Goal: Transaction & Acquisition: Purchase product/service

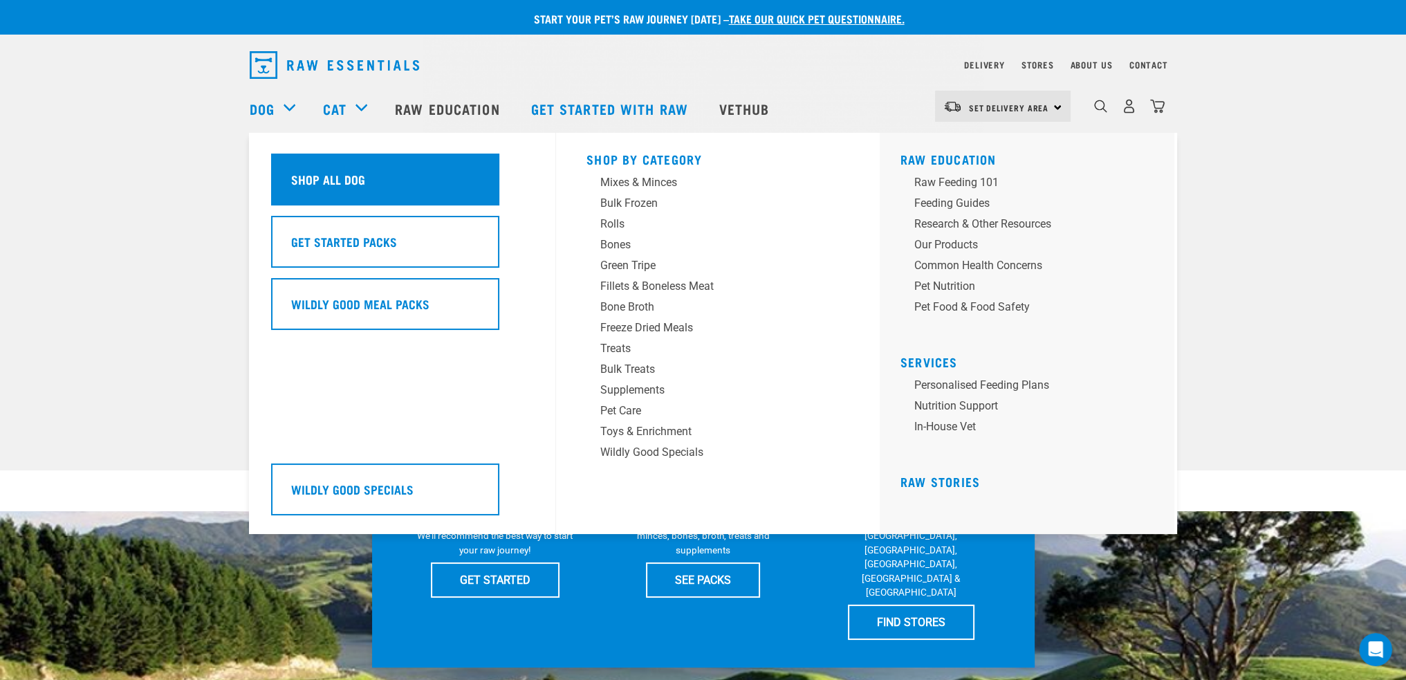
click at [291, 165] on div "Shop All Dog" at bounding box center [385, 180] width 228 height 52
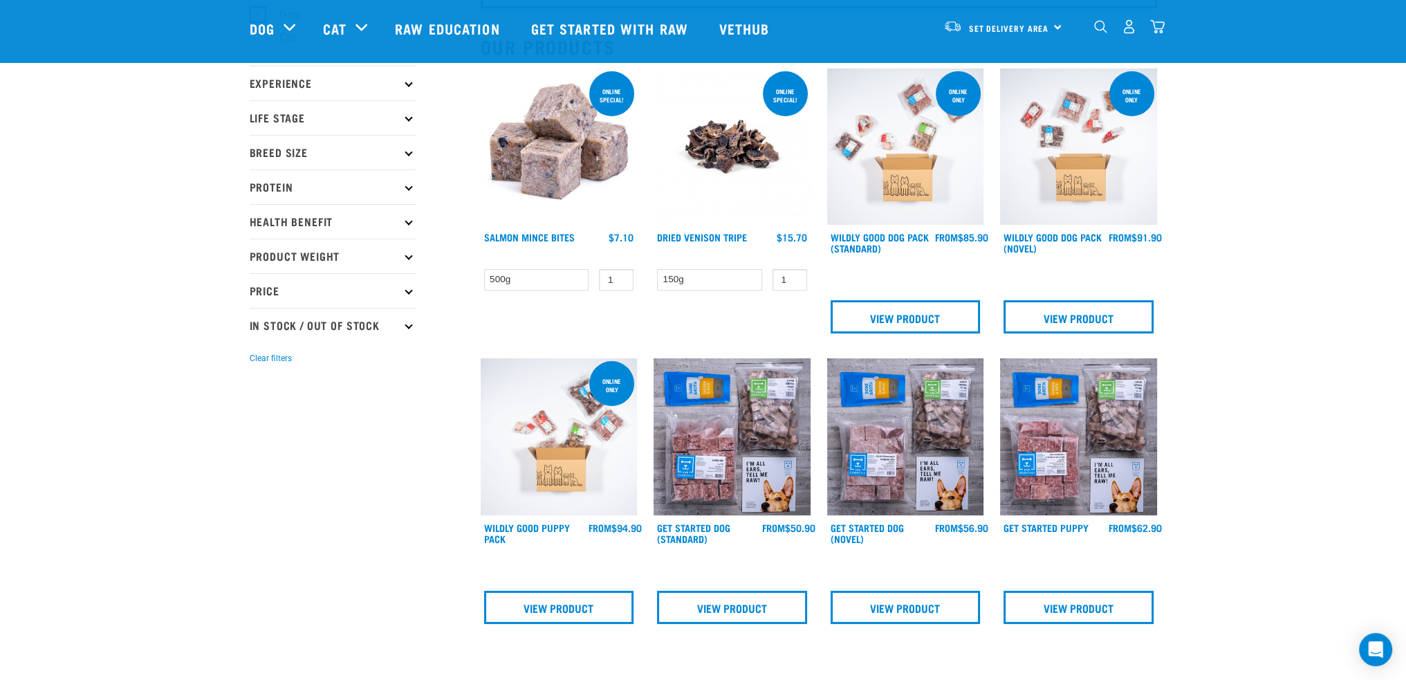
scroll to position [69, 0]
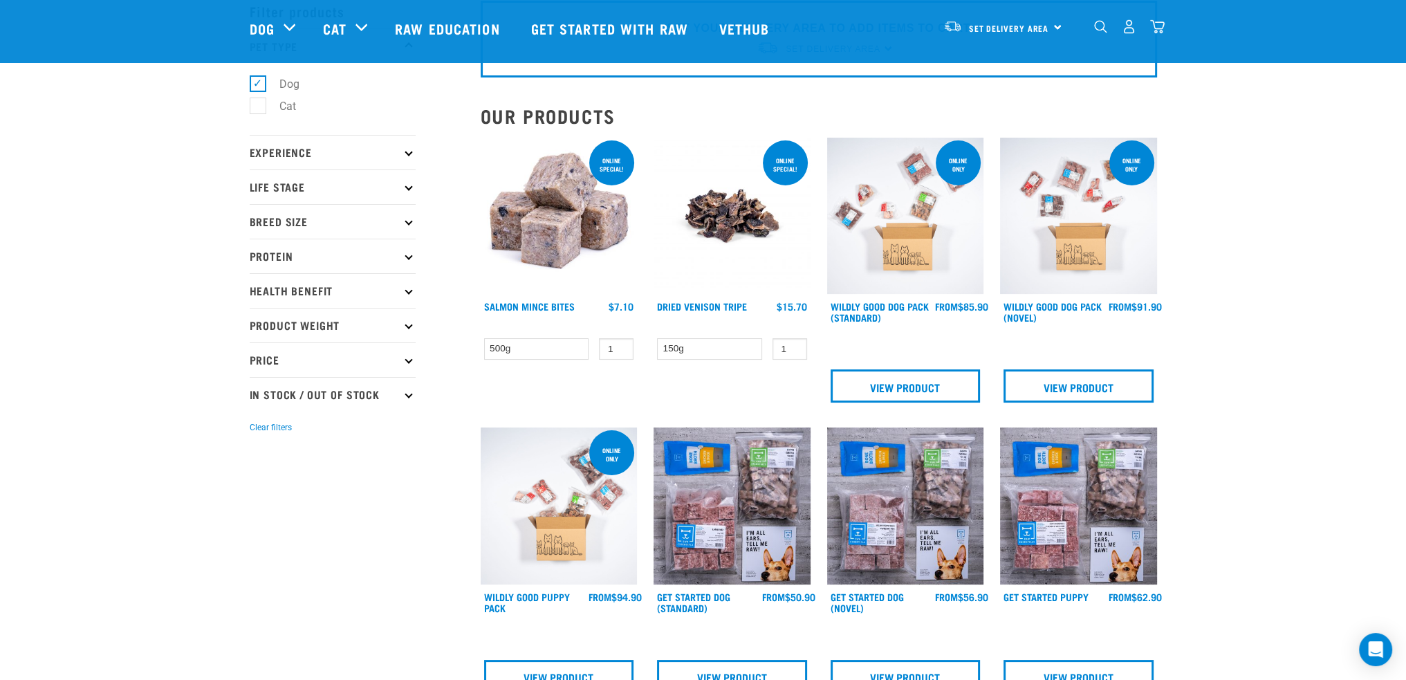
click at [352, 177] on p "Life Stage" at bounding box center [333, 186] width 166 height 35
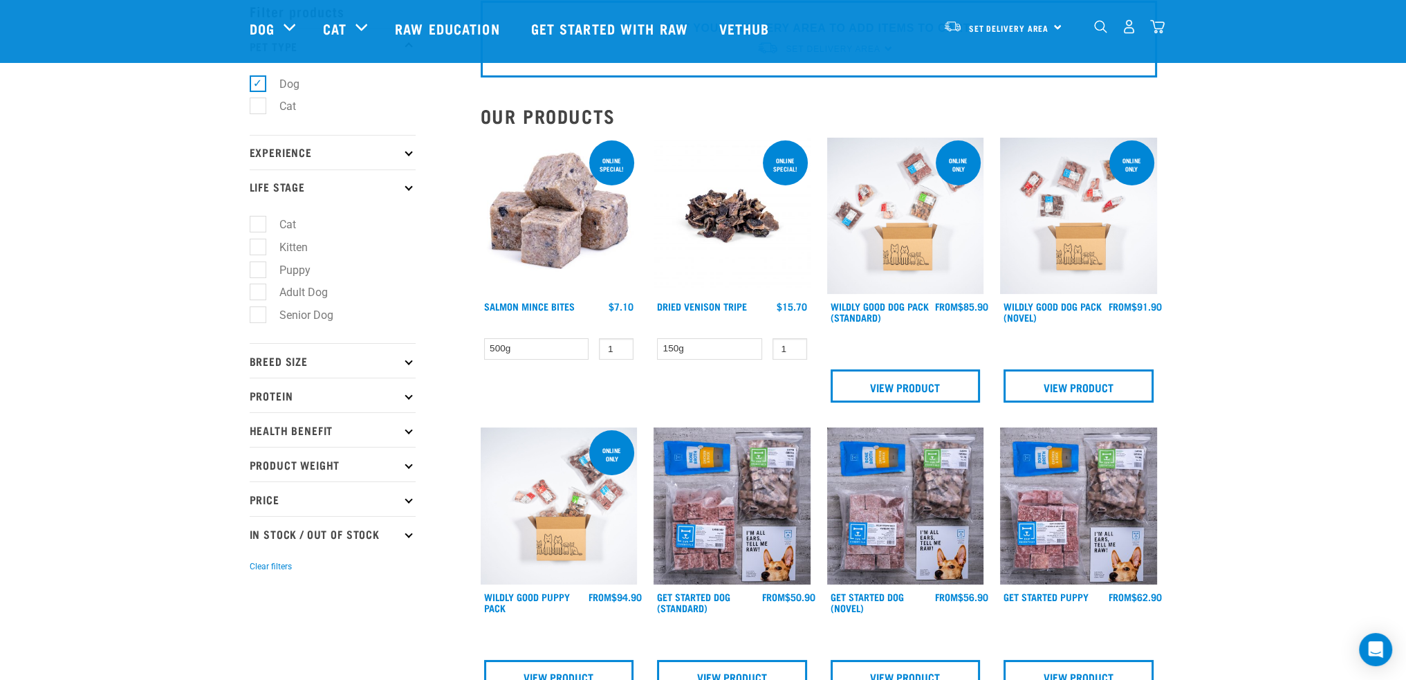
click at [259, 270] on label "Puppy" at bounding box center [286, 269] width 59 height 17
click at [259, 270] on input "Puppy" at bounding box center [254, 267] width 9 height 9
checkbox input "true"
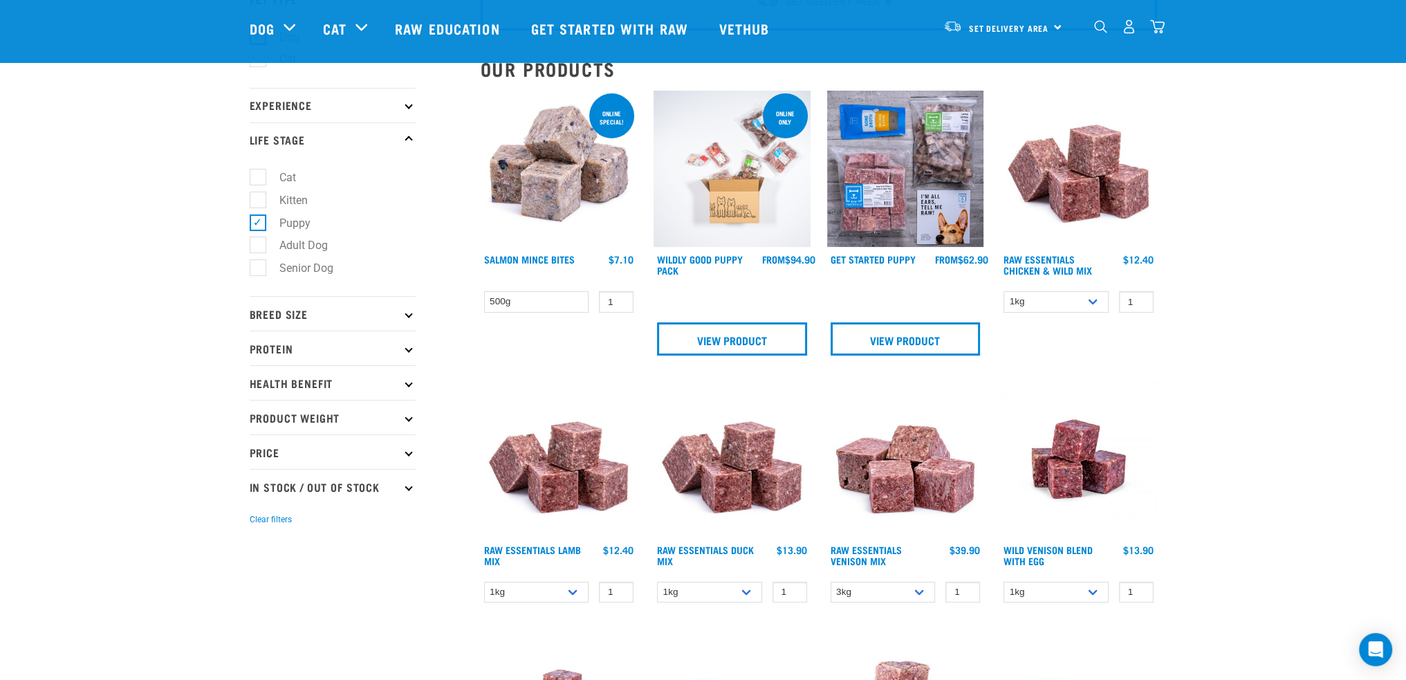
scroll to position [138, 0]
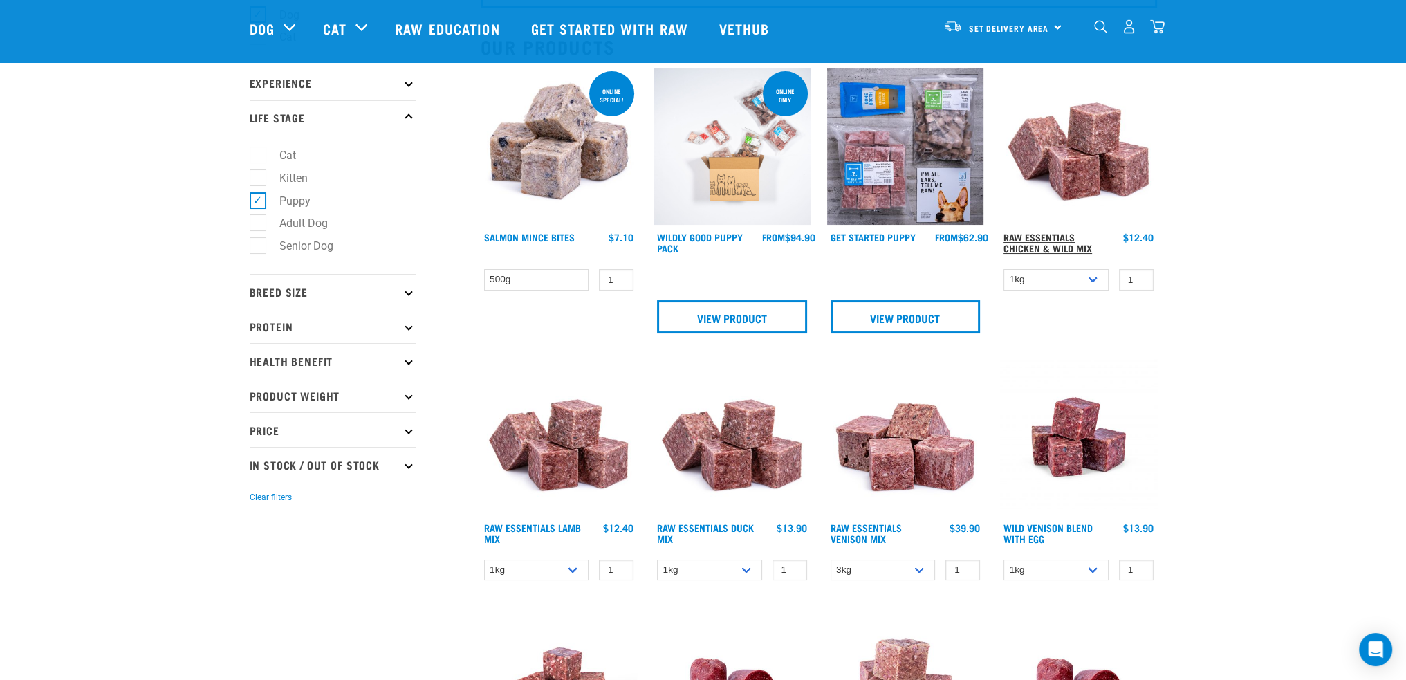
click at [1040, 234] on link "Raw Essentials Chicken & Wild Mix" at bounding box center [1048, 242] width 89 height 16
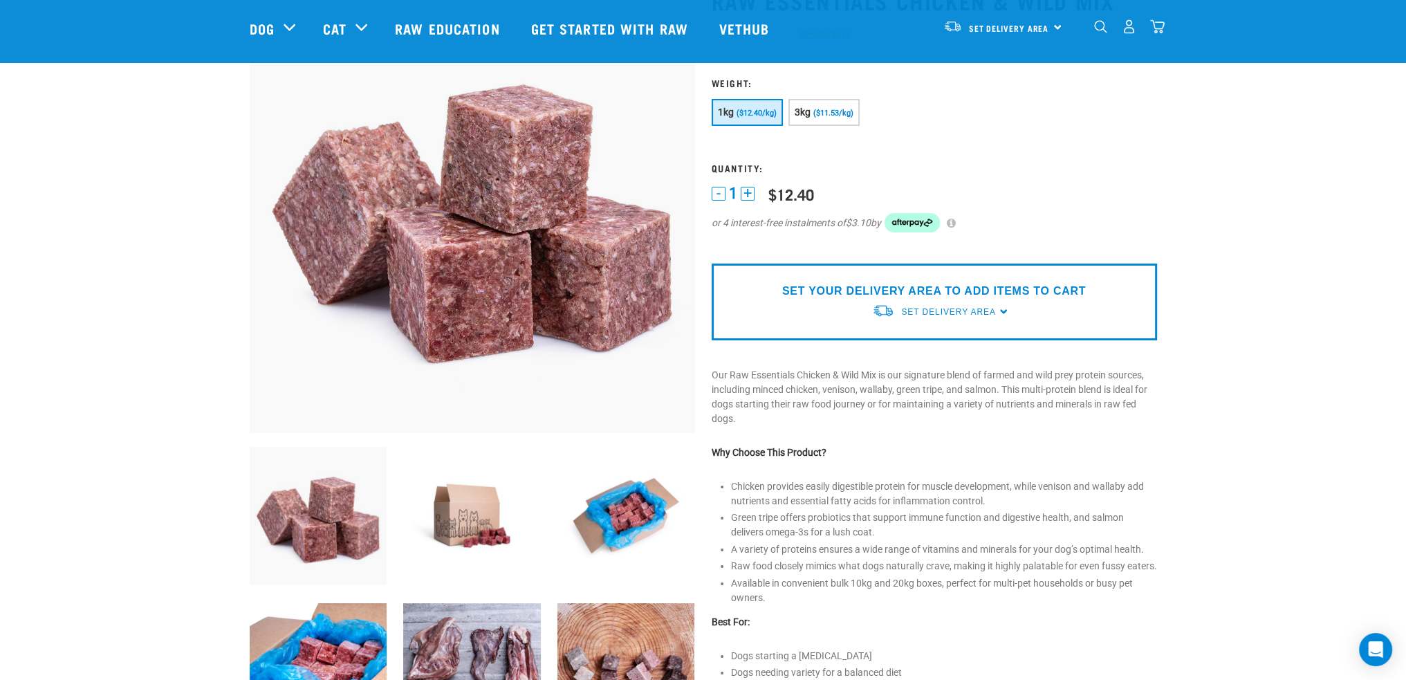
scroll to position [138, 0]
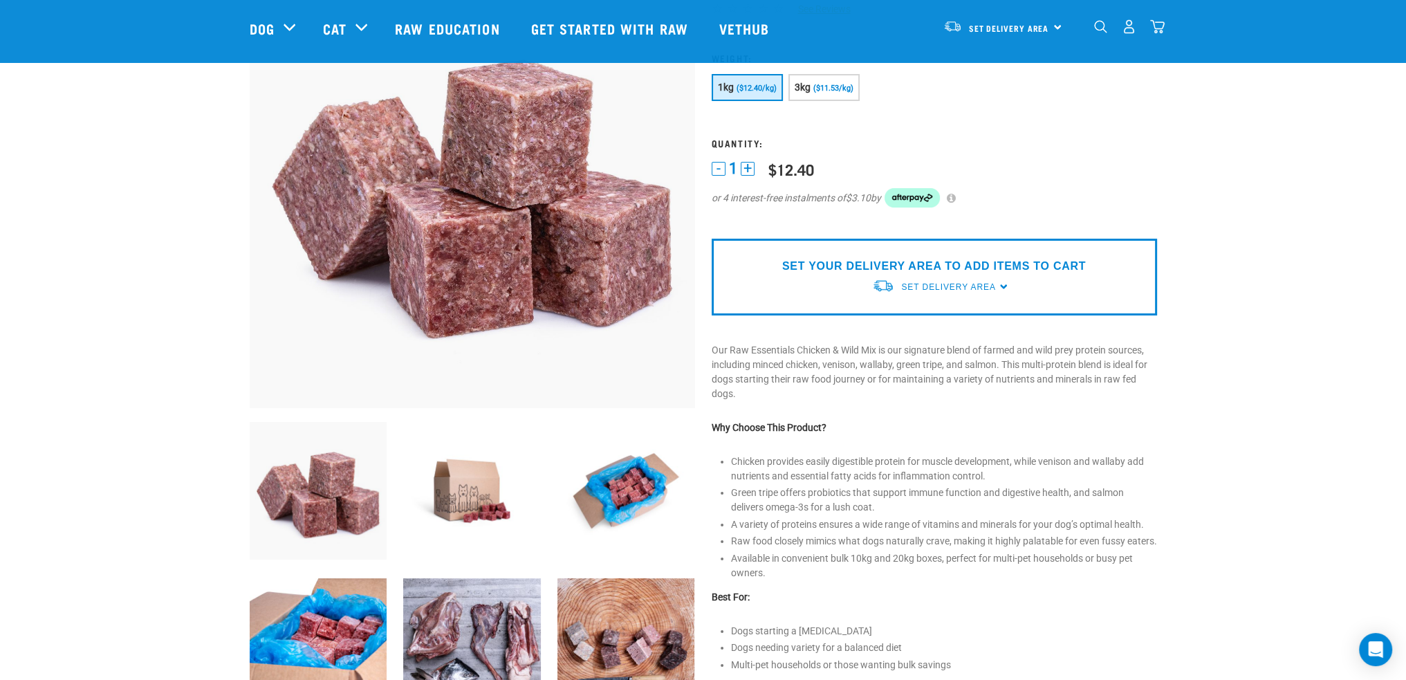
click at [639, 508] on img at bounding box center [626, 491] width 138 height 138
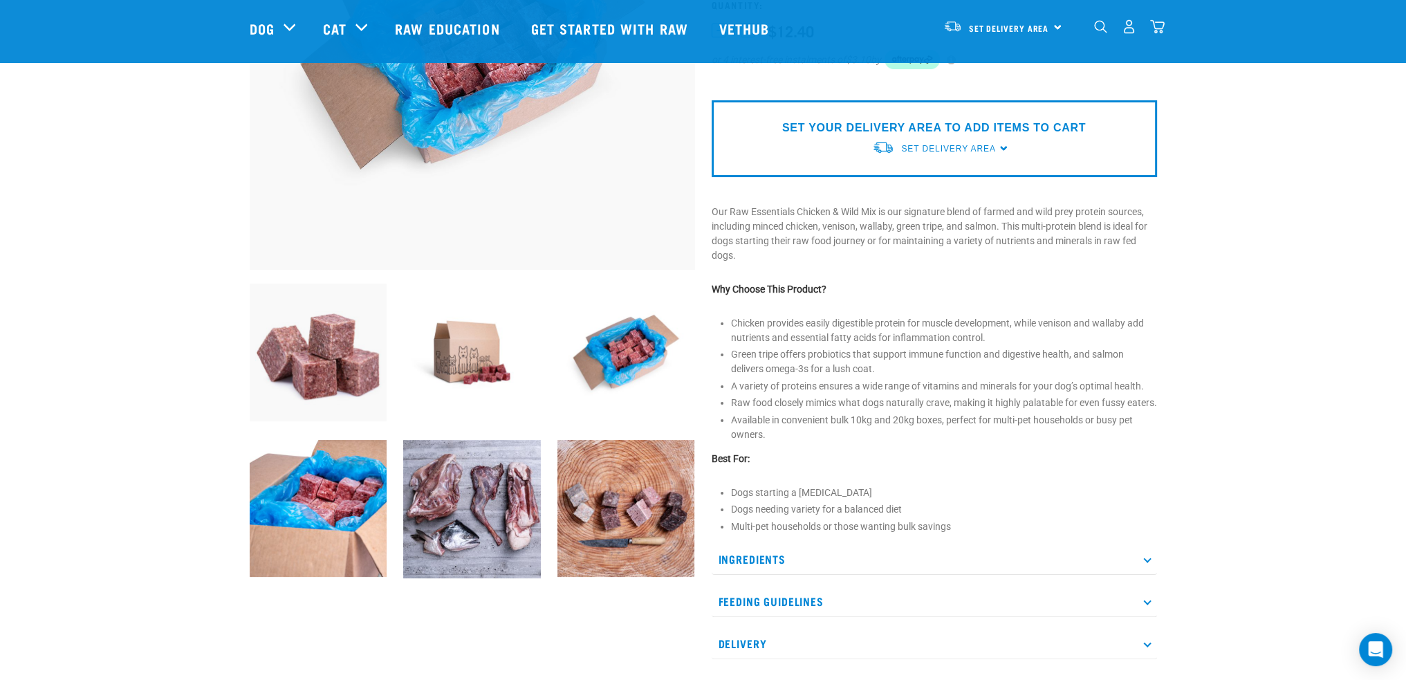
scroll to position [207, 0]
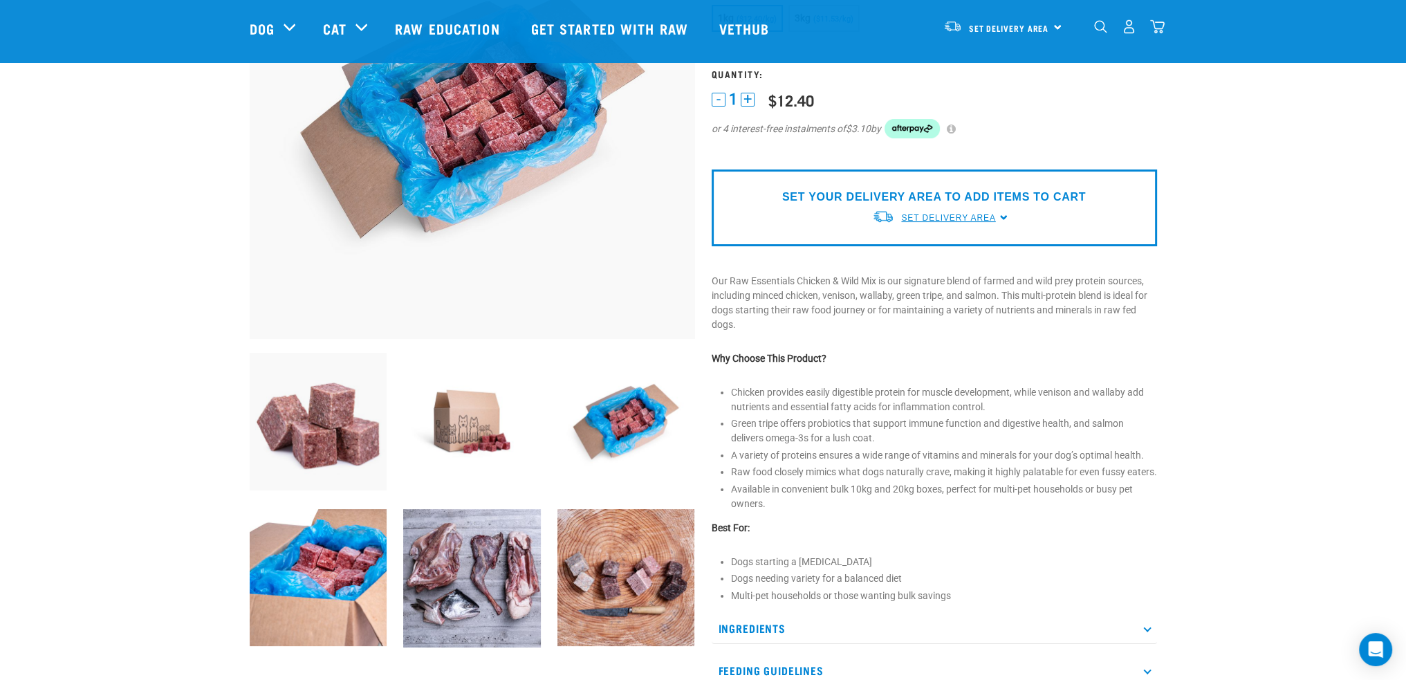
click at [975, 213] on span "Set Delivery Area" at bounding box center [948, 218] width 94 height 10
click at [884, 250] on link "[GEOGRAPHIC_DATA]" at bounding box center [941, 250] width 138 height 23
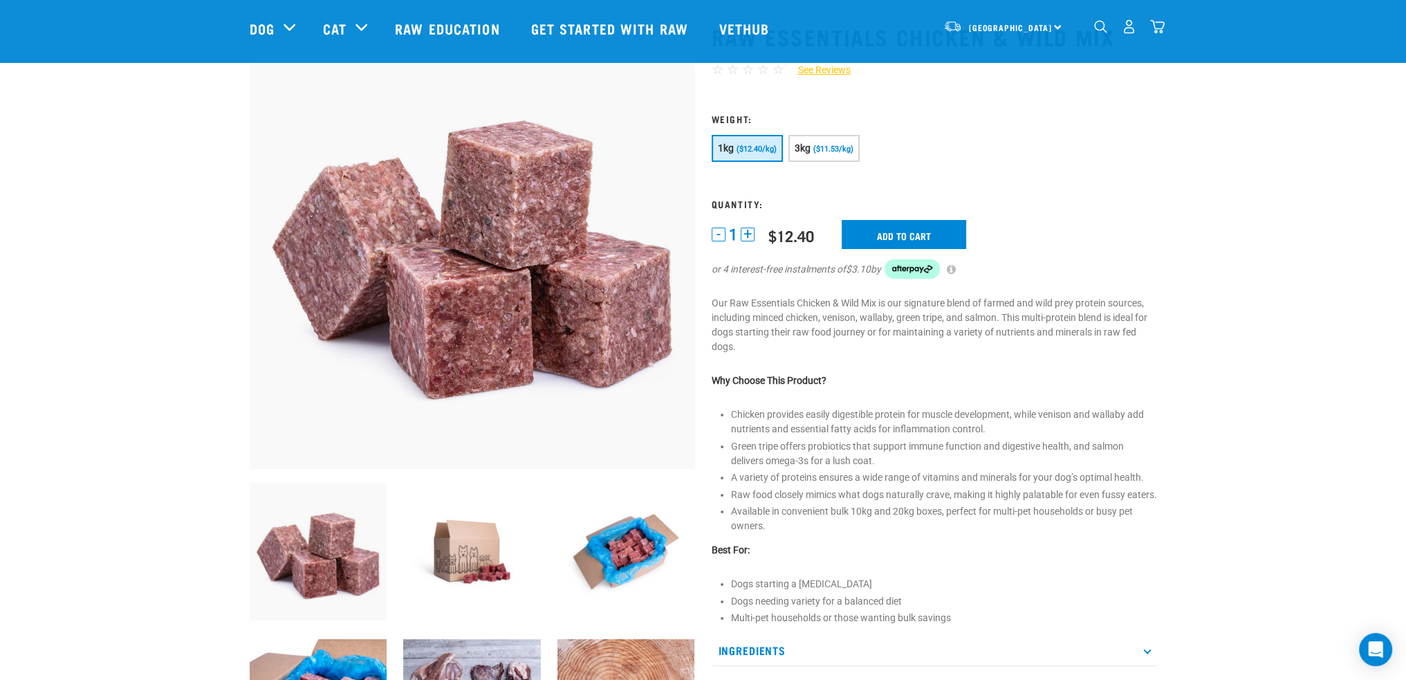
scroll to position [101, 0]
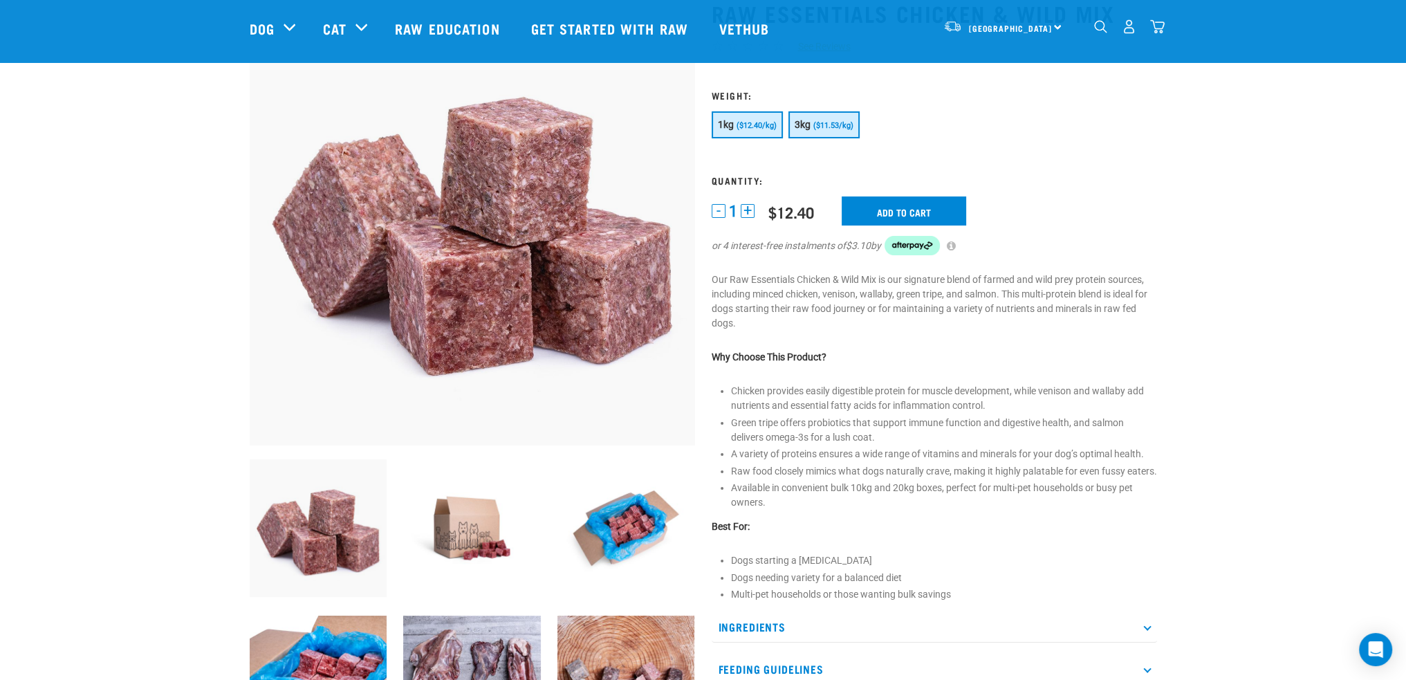
click at [841, 113] on button "3kg ($11.53/kg)" at bounding box center [823, 124] width 71 height 27
click at [912, 207] on input "Add to cart" at bounding box center [904, 210] width 124 height 29
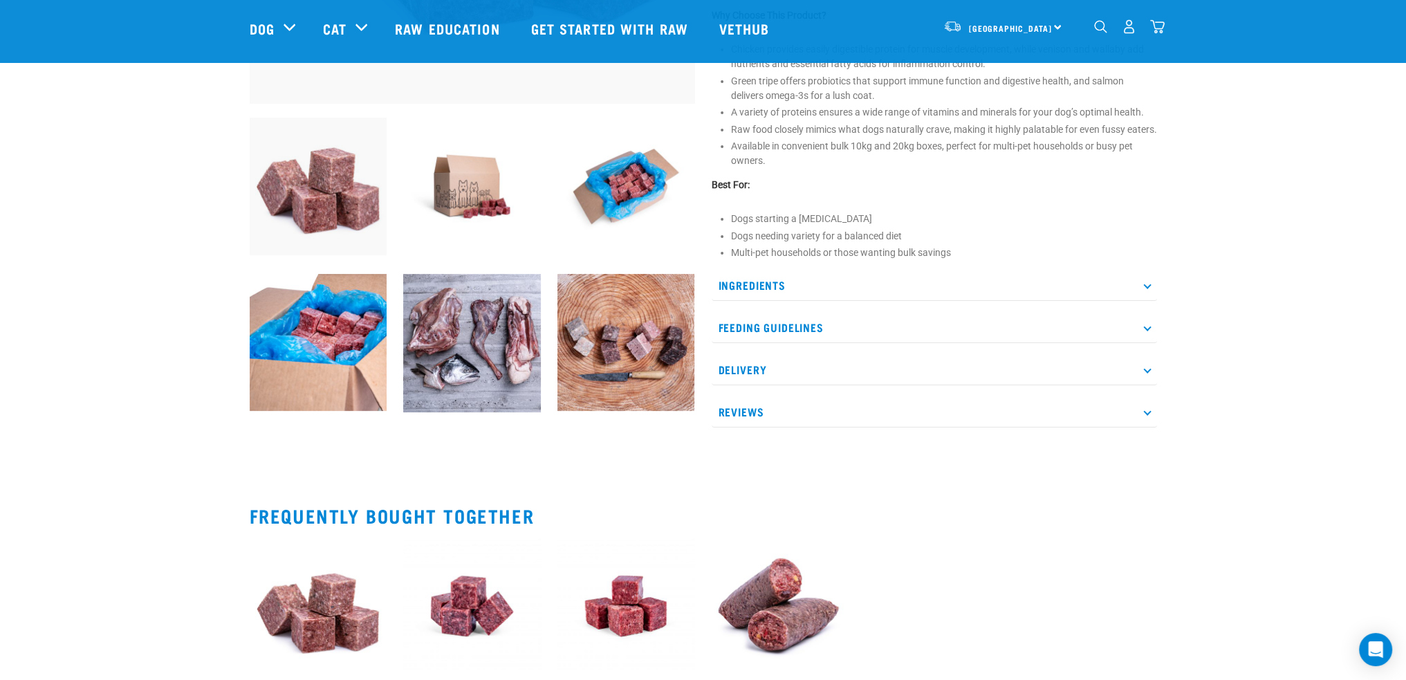
scroll to position [447, 0]
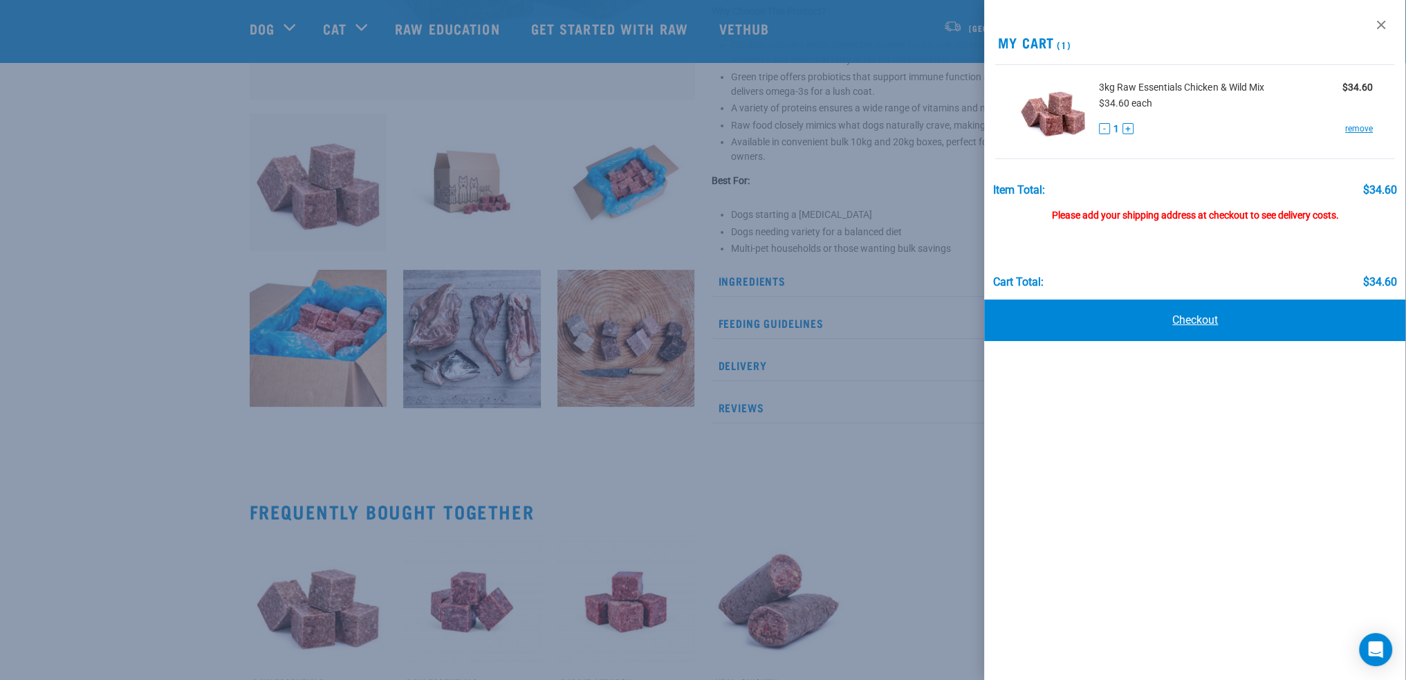
click at [1182, 319] on link "Checkout" at bounding box center [1195, 319] width 422 height 41
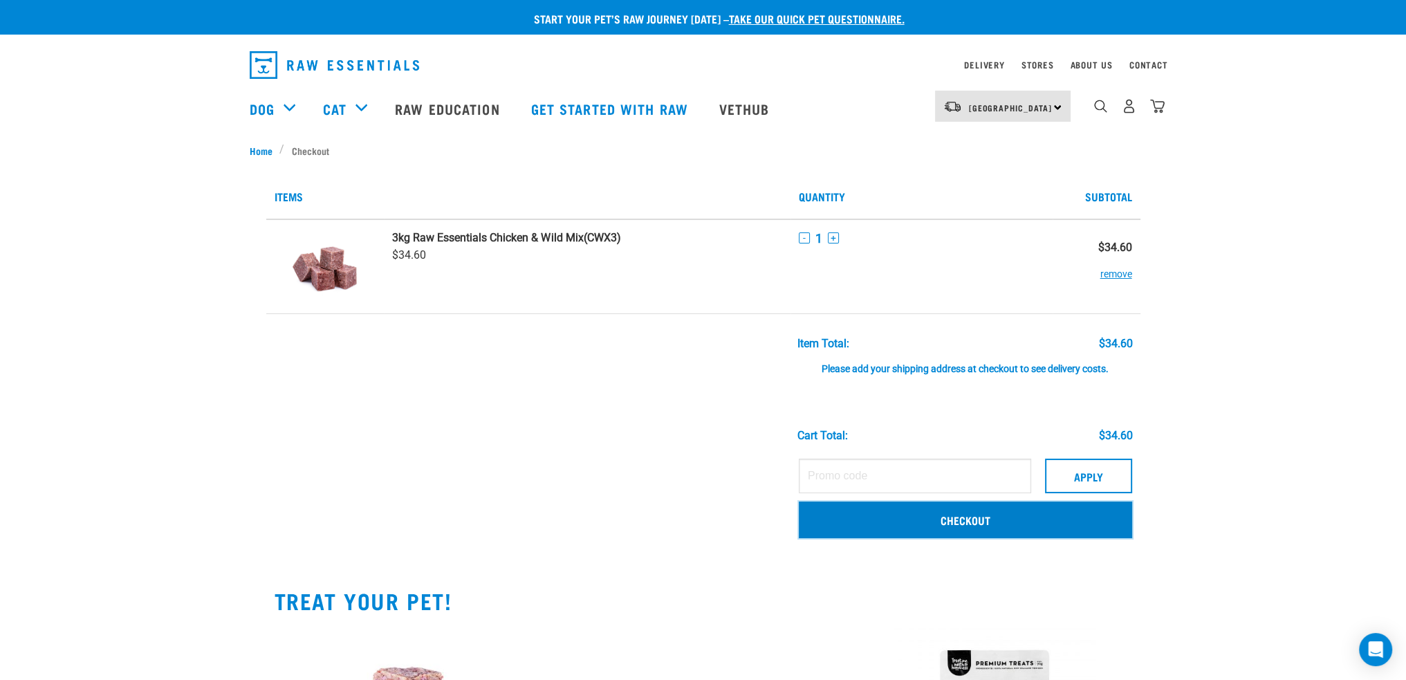
click at [930, 519] on link "Checkout" at bounding box center [965, 519] width 333 height 36
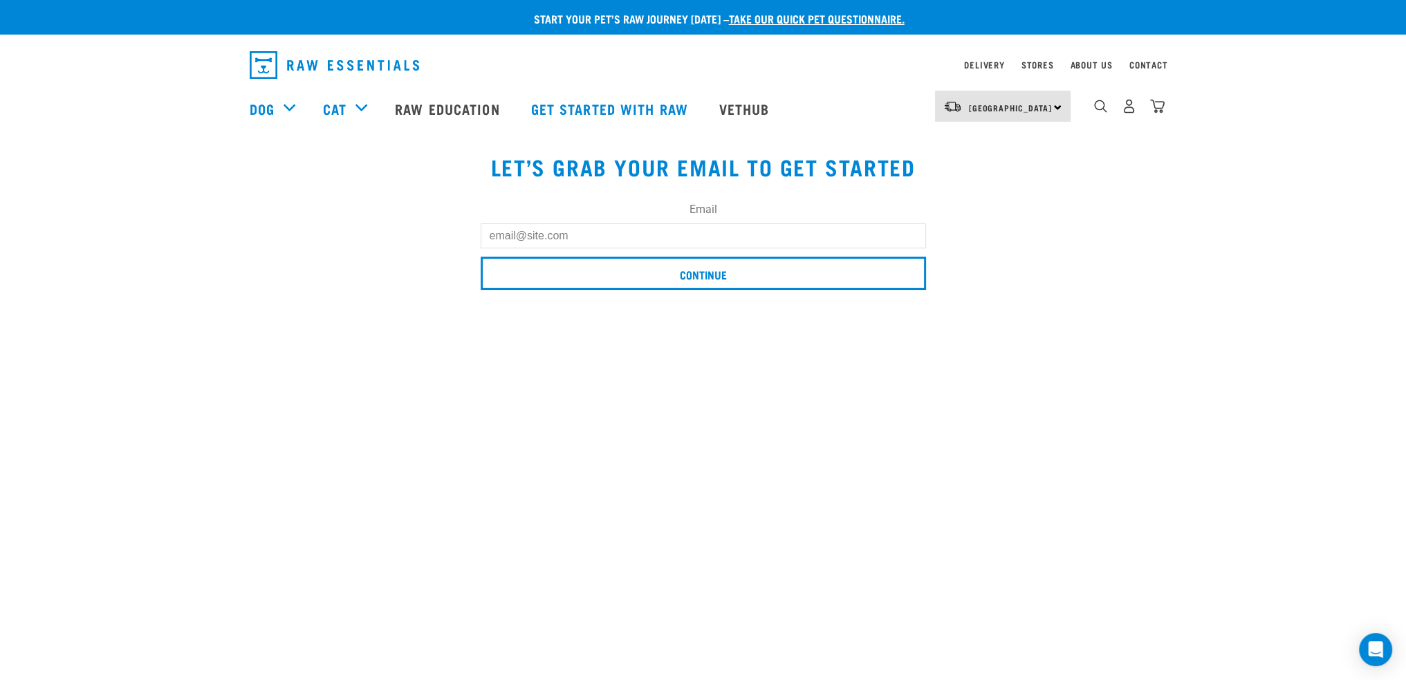
click at [559, 237] on input "Email" at bounding box center [703, 235] width 445 height 25
click at [1065, 223] on div "Email Continue" at bounding box center [703, 240] width 924 height 116
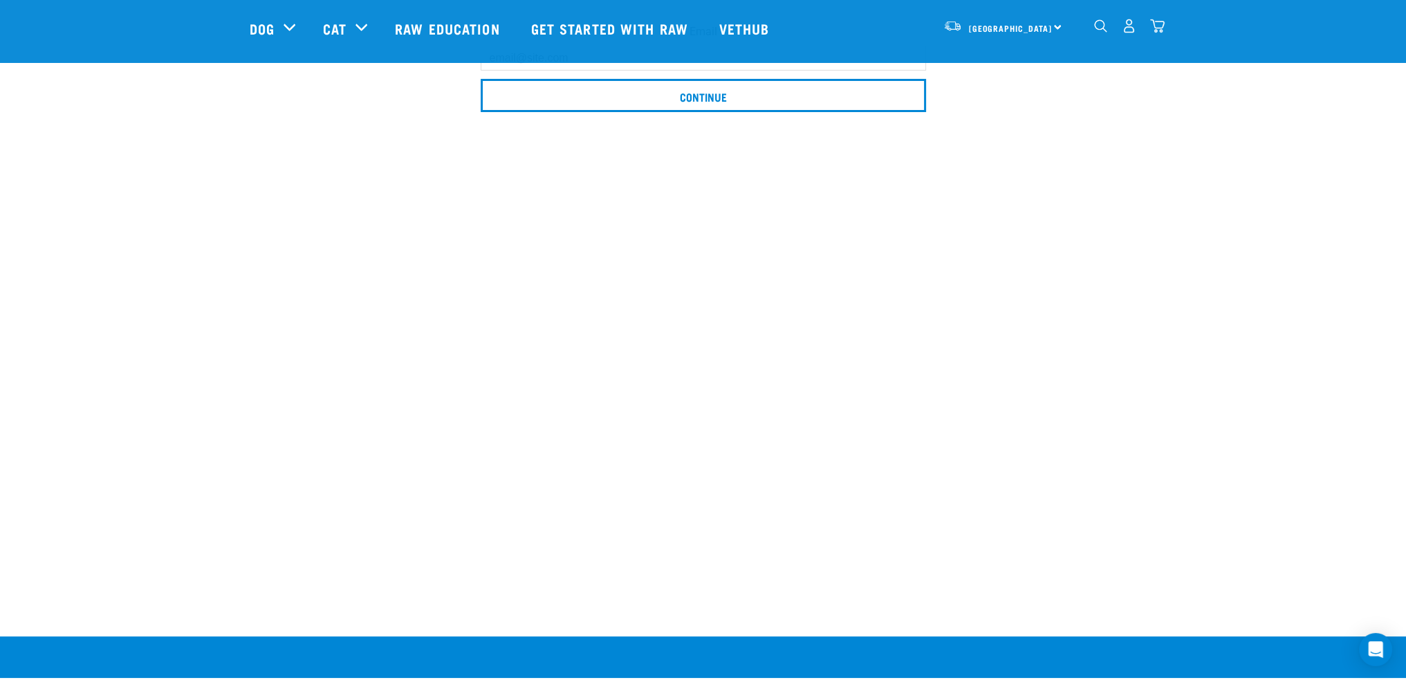
scroll to position [364, 0]
